Goal: Information Seeking & Learning: Learn about a topic

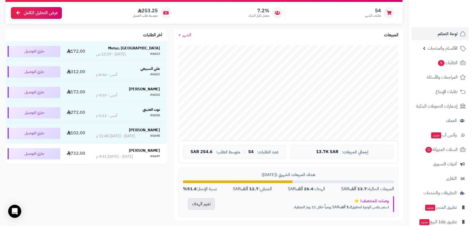
scroll to position [74, 0]
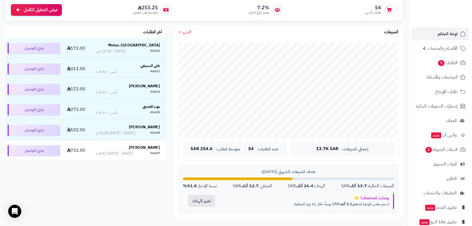
click at [183, 35] on div "الشهر [DATE] الأسبوع الشهر السنة المبيعات" at bounding box center [289, 32] width 228 height 12
click at [185, 33] on span "الشهر" at bounding box center [186, 32] width 9 height 7
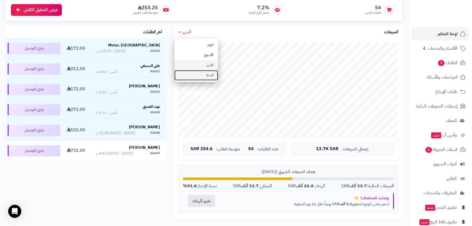
click at [200, 73] on link "السنة" at bounding box center [197, 75] width 44 height 10
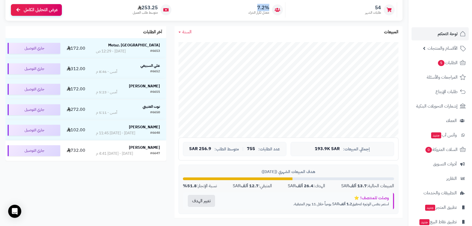
drag, startPoint x: 254, startPoint y: 6, endPoint x: 275, endPoint y: 7, distance: 21.8
click at [275, 7] on div "7.2% معدل تكرار الشراء" at bounding box center [230, 9] width 109 height 15
drag, startPoint x: 365, startPoint y: 7, endPoint x: 382, endPoint y: 7, distance: 16.4
click at [382, 7] on div "54 طلبات الشهر" at bounding box center [342, 9] width 109 height 15
drag, startPoint x: 158, startPoint y: 8, endPoint x: 169, endPoint y: 7, distance: 10.7
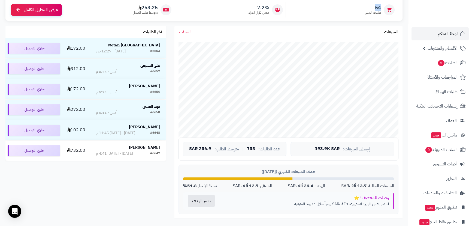
click at [169, 7] on div "253.25 متوسط طلب العميل" at bounding box center [119, 9] width 109 height 15
click at [138, 8] on icon at bounding box center [140, 7] width 4 height 4
click at [149, 8] on span "253.25" at bounding box center [145, 8] width 25 height 6
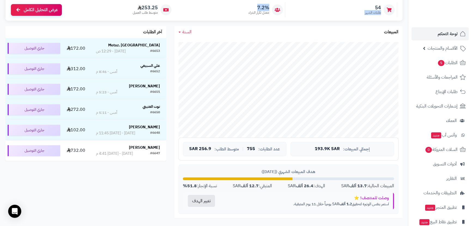
drag, startPoint x: 271, startPoint y: 8, endPoint x: 290, endPoint y: 8, distance: 19.1
click at [290, 8] on div "54 طلبات الشهر 7.2% معدل تكرار الشراء 253.25 متوسط طلب العميل عرض التحليل الكامل" at bounding box center [203, 10] width 397 height 22
click at [346, 8] on div "54 طلبات الشهر" at bounding box center [342, 9] width 109 height 15
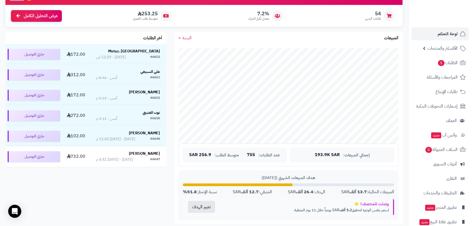
scroll to position [67, 0]
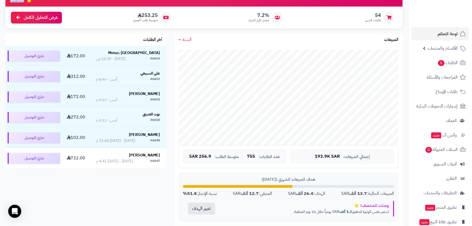
drag, startPoint x: 382, startPoint y: 8, endPoint x: 138, endPoint y: 13, distance: 244.2
click at [138, 13] on div "54 طلبات الشهر 7.2% معدل تكرار الشراء 253.25 متوسط طلب العميل عرض التحليل الكامل" at bounding box center [203, 18] width 397 height 22
click at [384, 12] on div "54 طلبات الشهر" at bounding box center [342, 17] width 109 height 15
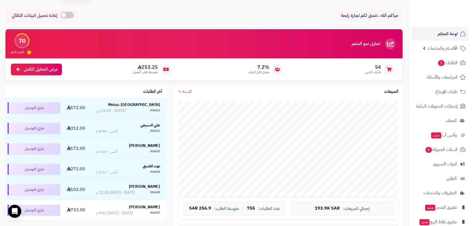
scroll to position [0, 0]
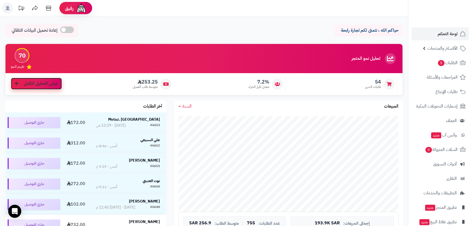
click at [22, 85] on link "عرض التحليل الكامل" at bounding box center [36, 84] width 51 height 12
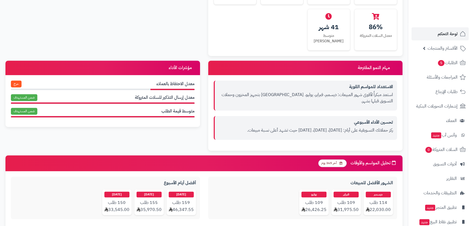
scroll to position [347, 0]
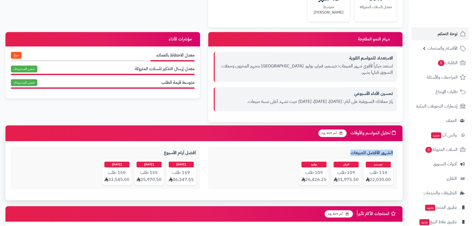
drag, startPoint x: 393, startPoint y: 141, endPoint x: 296, endPoint y: 142, distance: 96.8
click at [325, 146] on div "الشهور الأفضل للمبيعات ديسمبر 114 طلب 22,030.00 فبراير 109 طلب 31,975.50 يوليو …" at bounding box center [302, 167] width 189 height 43
drag, startPoint x: 201, startPoint y: 139, endPoint x: 149, endPoint y: 140, distance: 52.1
click at [149, 146] on div "أفضل أيام الأسبوع [DATE] 159 طلب 46,347.55 [DATE] 155 طلب 35,970.50 [DATE] 150 …" at bounding box center [105, 170] width 197 height 48
drag, startPoint x: 380, startPoint y: 158, endPoint x: 339, endPoint y: 163, distance: 40.6
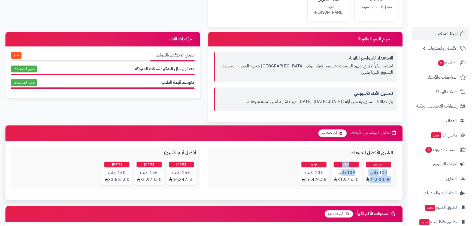
click at [340, 163] on div "ديسمبر 114 طلب 22,030.00 فبراير 109 طلب 31,975.50 يوليو 109 طلب 26,426.25" at bounding box center [302, 172] width 181 height 26
click at [340, 169] on span "109 طلب" at bounding box center [346, 172] width 25 height 6
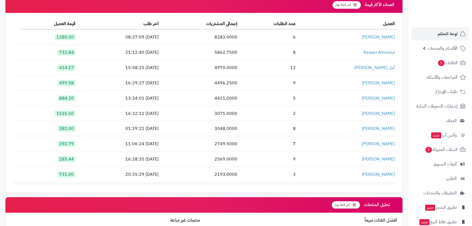
scroll to position [744, 0]
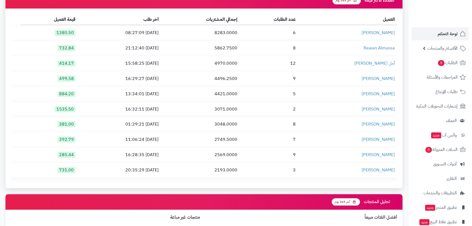
click at [298, 14] on th "عدد الطلبات" at bounding box center [269, 19] width 58 height 11
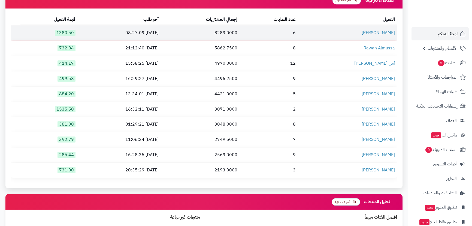
click at [298, 25] on td "6" at bounding box center [269, 32] width 58 height 15
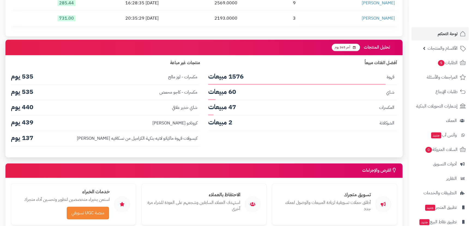
scroll to position [904, 0]
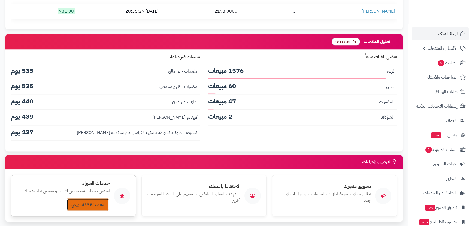
click at [90, 198] on link "منصة UGC تسويقي" at bounding box center [88, 204] width 42 height 13
